Goal: Transaction & Acquisition: Purchase product/service

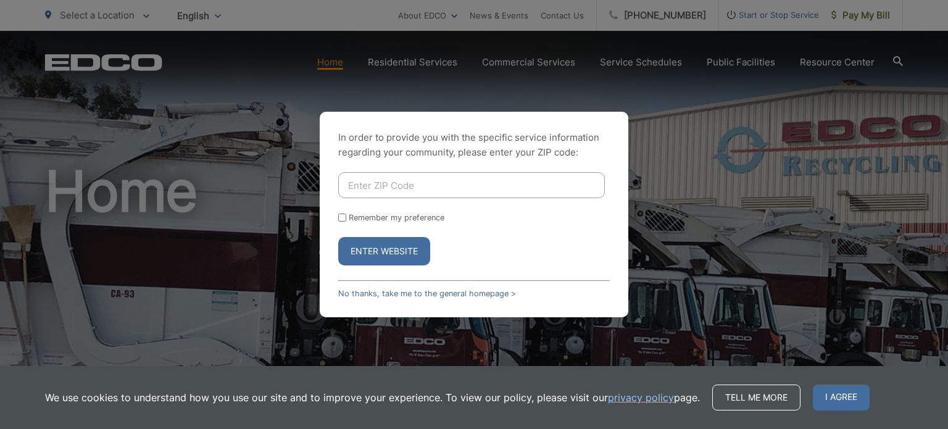
click at [450, 182] on input "Enter ZIP Code" at bounding box center [471, 185] width 267 height 26
click at [404, 189] on input "Enter ZIP Code" at bounding box center [471, 185] width 267 height 26
click at [454, 294] on link "No thanks, take me to the general homepage >" at bounding box center [427, 293] width 178 height 9
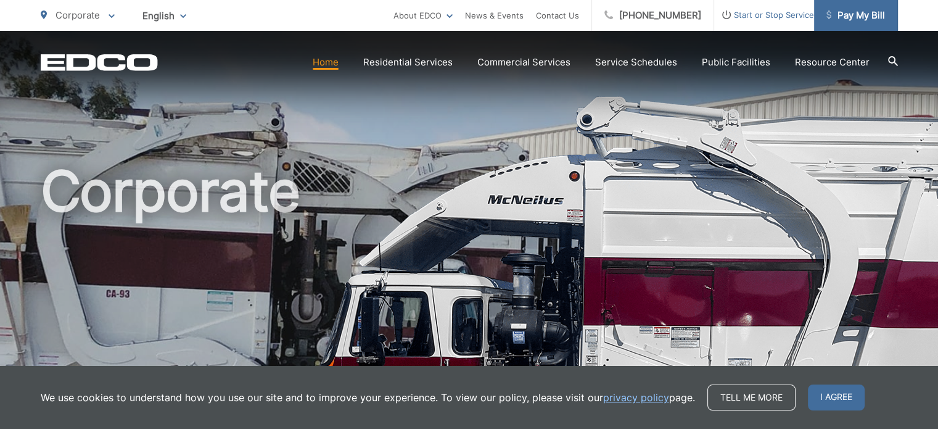
click at [862, 14] on span "Pay My Bill" at bounding box center [856, 15] width 59 height 15
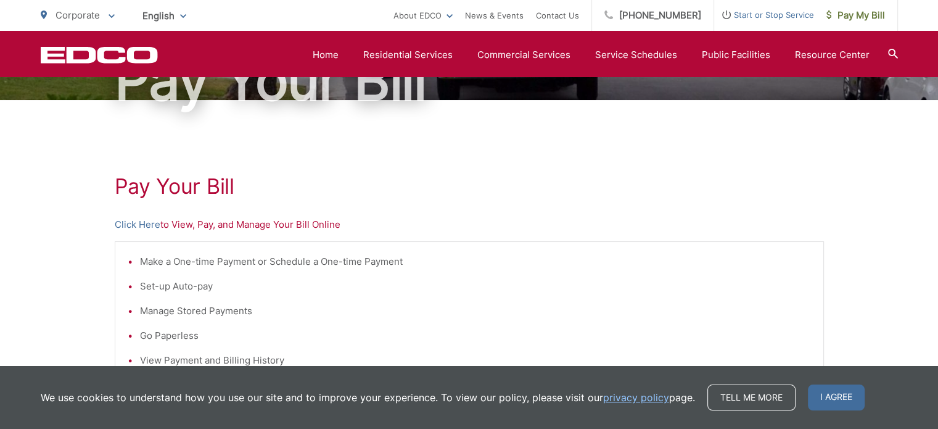
scroll to position [139, 0]
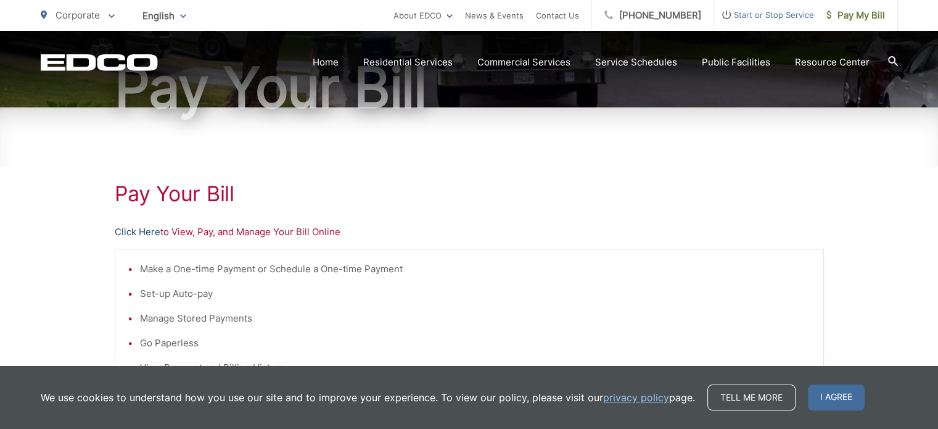
click at [137, 234] on link "Click Here" at bounding box center [138, 232] width 46 height 15
